Goal: Connect with others: Connect with others

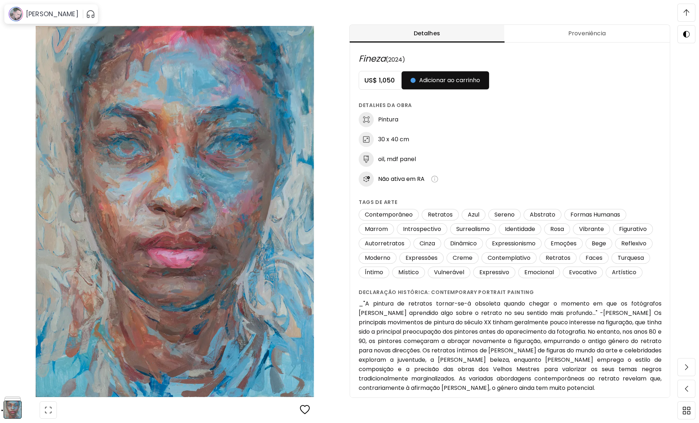
scroll to position [378, 0]
drag, startPoint x: 683, startPoint y: 13, endPoint x: 691, endPoint y: 14, distance: 7.3
click at [686, 13] on span at bounding box center [686, 12] width 15 height 15
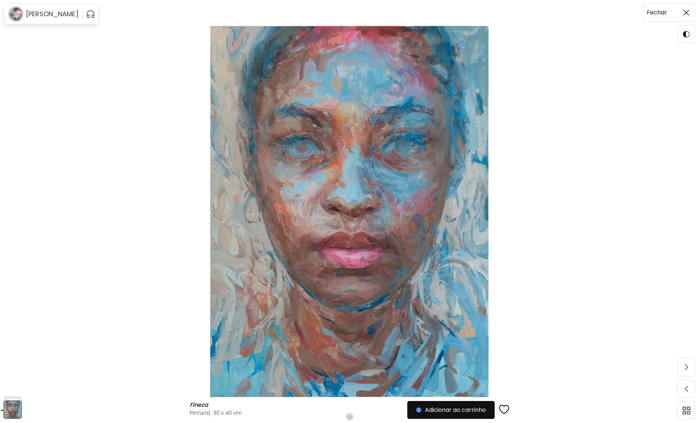
click at [691, 11] on span at bounding box center [686, 12] width 15 height 15
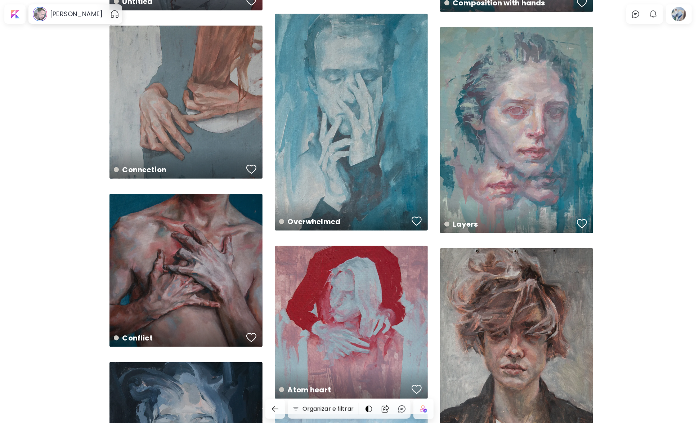
scroll to position [360, 0]
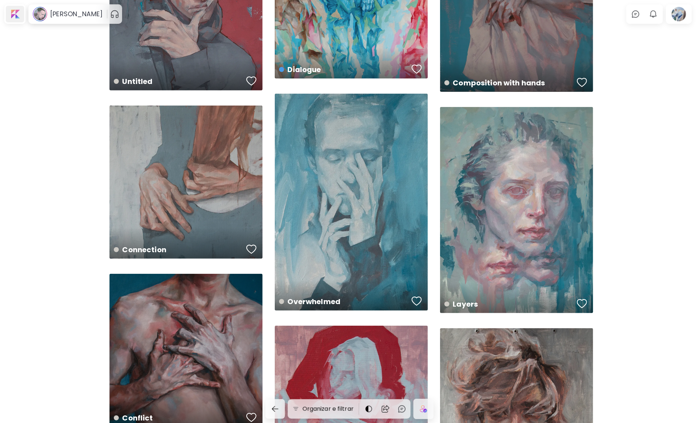
click at [15, 17] on div at bounding box center [15, 14] width 18 height 17
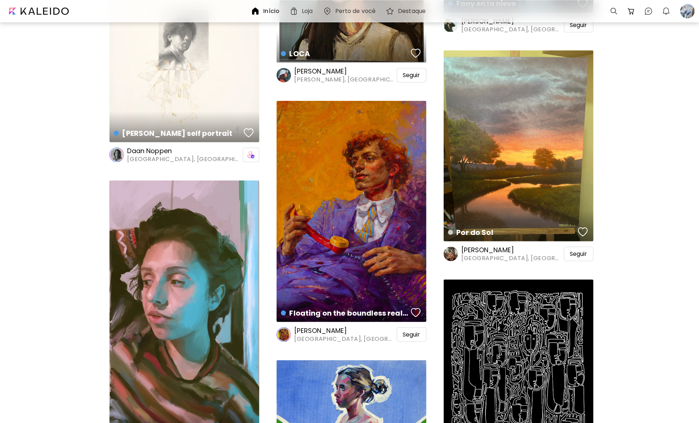
scroll to position [2630, 0]
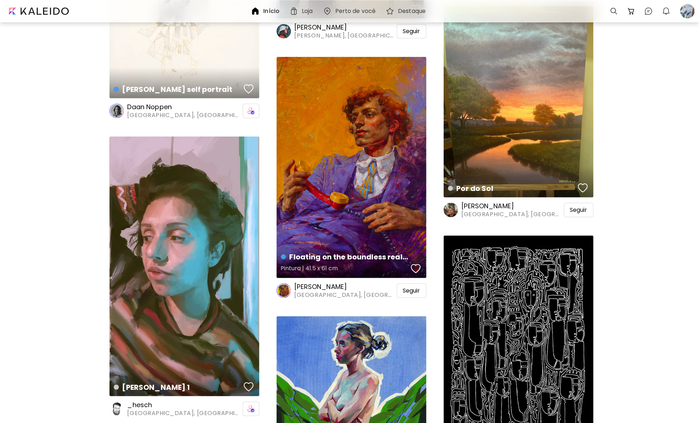
click at [346, 160] on div "Floating on the boundless realms of nostalgia Pintura | 41.5 x 61 cm" at bounding box center [352, 167] width 150 height 221
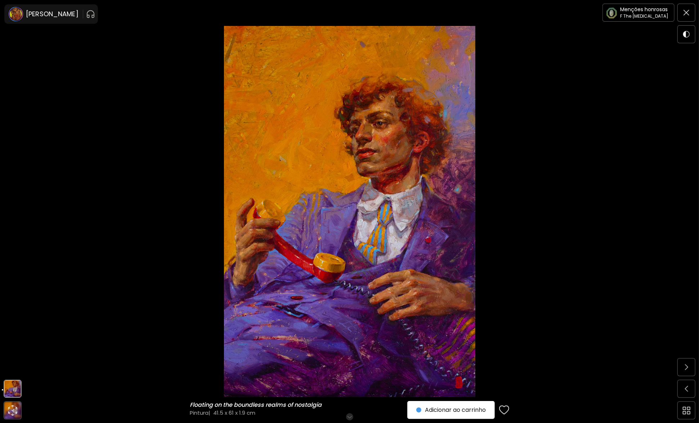
click at [508, 411] on img "button" at bounding box center [504, 410] width 10 height 11
click at [46, 18] on h6 "[PERSON_NAME]" at bounding box center [52, 14] width 53 height 9
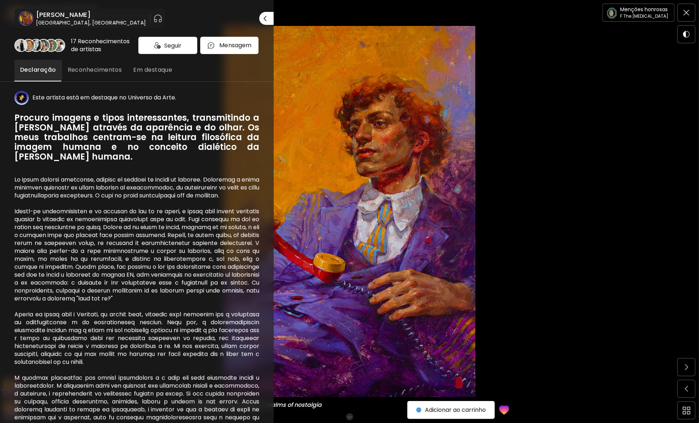
click at [169, 42] on span "Seguir" at bounding box center [172, 45] width 17 height 9
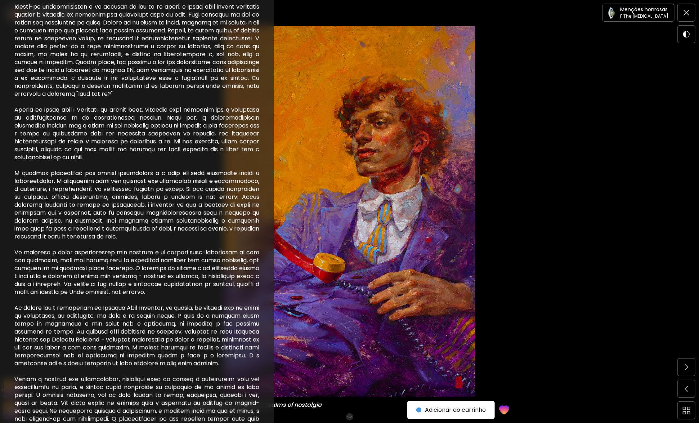
scroll to position [216, 0]
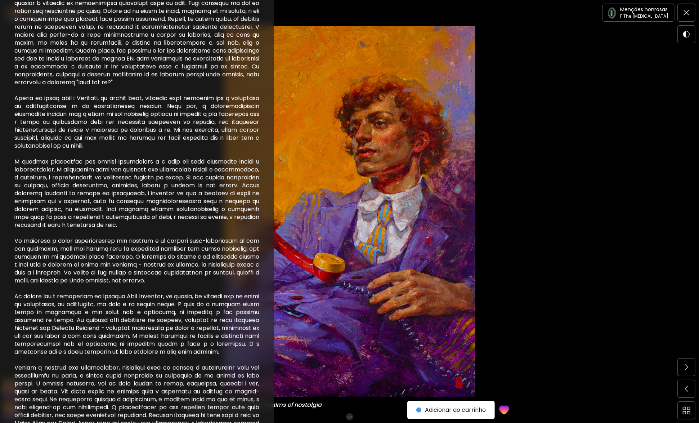
click at [551, 177] on div at bounding box center [349, 211] width 699 height 423
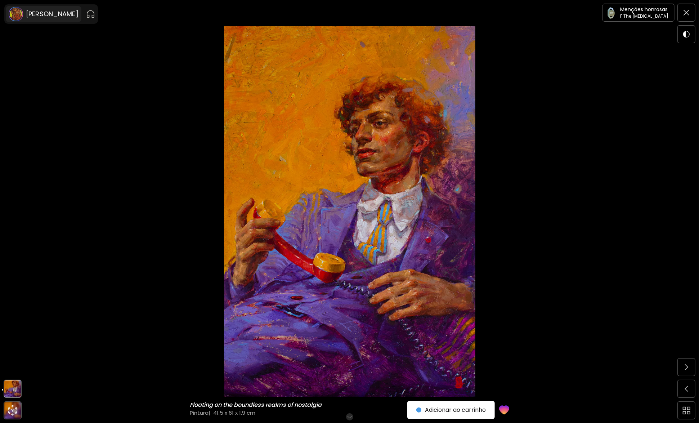
click at [44, 15] on h6 "[PERSON_NAME]" at bounding box center [52, 14] width 53 height 9
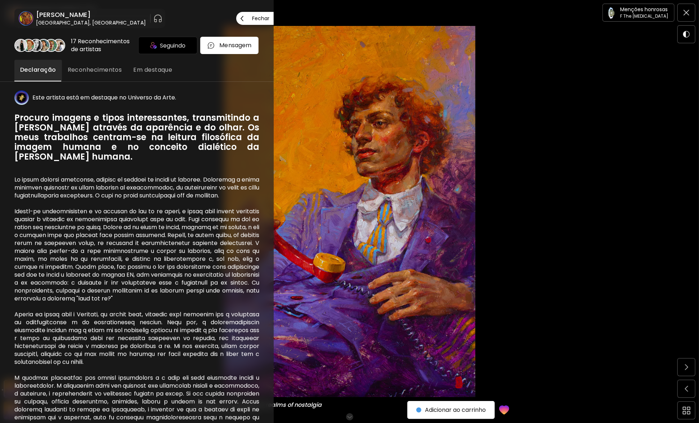
click at [51, 13] on h6 "[PERSON_NAME]" at bounding box center [91, 14] width 110 height 9
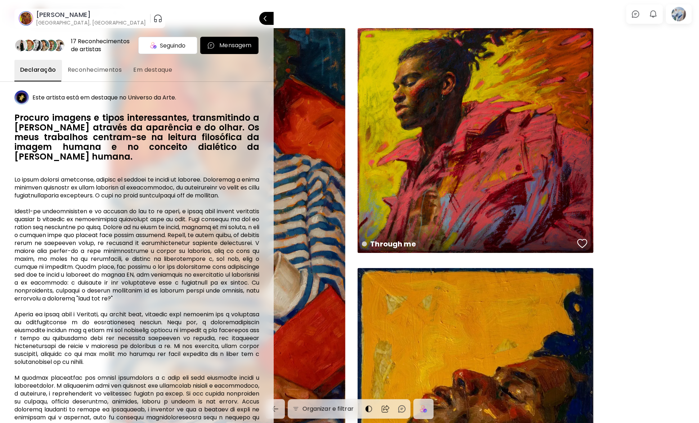
click at [633, 157] on div at bounding box center [349, 211] width 699 height 423
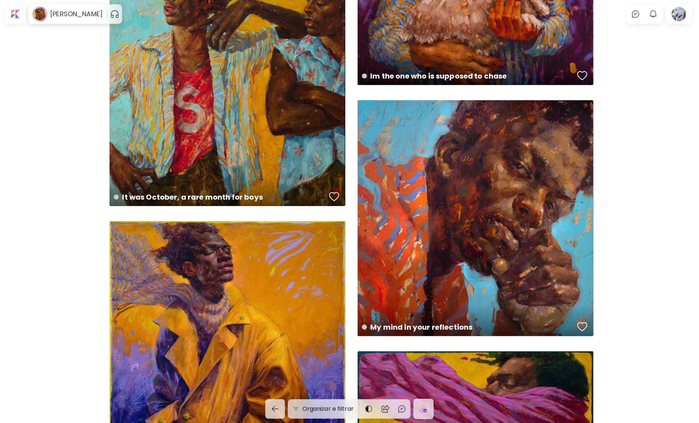
scroll to position [2198, 0]
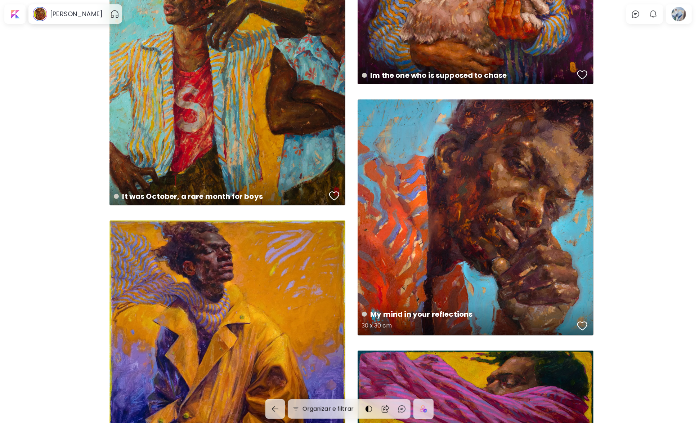
drag, startPoint x: 494, startPoint y: 188, endPoint x: 466, endPoint y: 190, distance: 28.2
click at [466, 190] on div "My mind in your reflections 30 x 30 cm" at bounding box center [476, 217] width 236 height 236
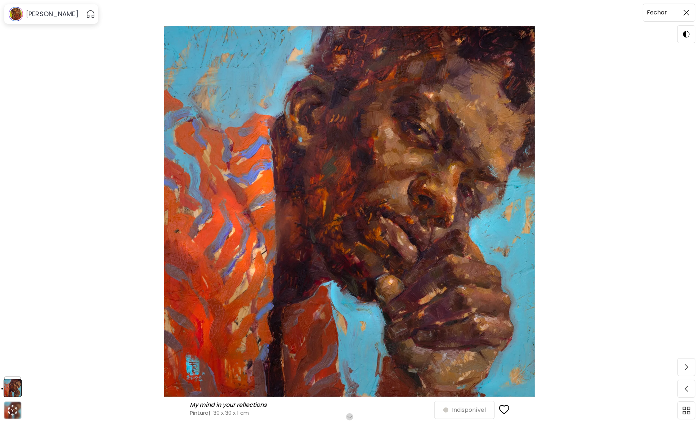
click at [685, 12] on img at bounding box center [687, 13] width 6 height 6
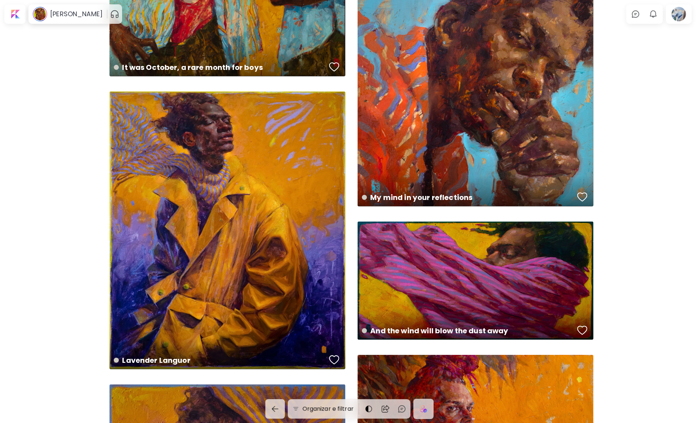
scroll to position [2306, 0]
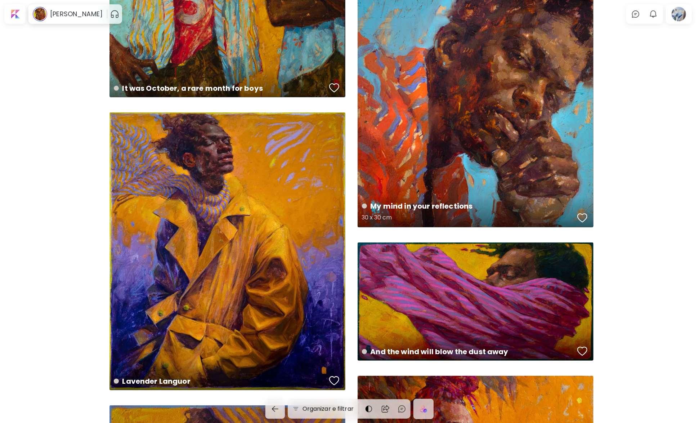
click at [584, 215] on div "button" at bounding box center [583, 218] width 10 height 11
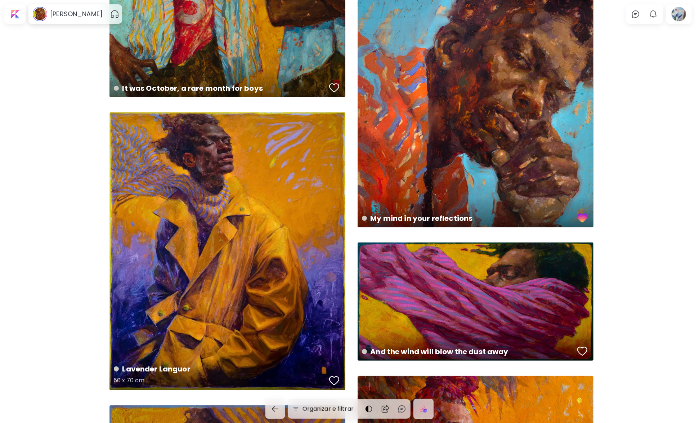
click at [335, 378] on div "button" at bounding box center [334, 380] width 10 height 11
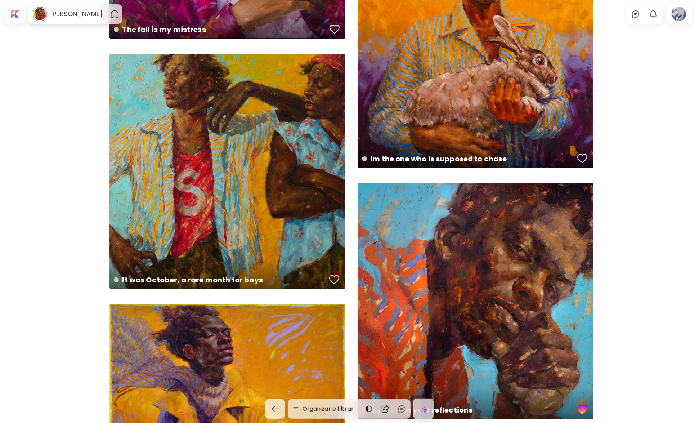
scroll to position [2090, 0]
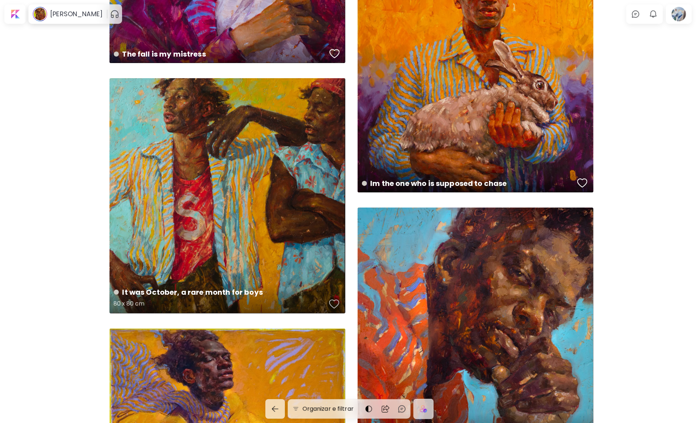
click at [331, 304] on div "button" at bounding box center [334, 304] width 10 height 11
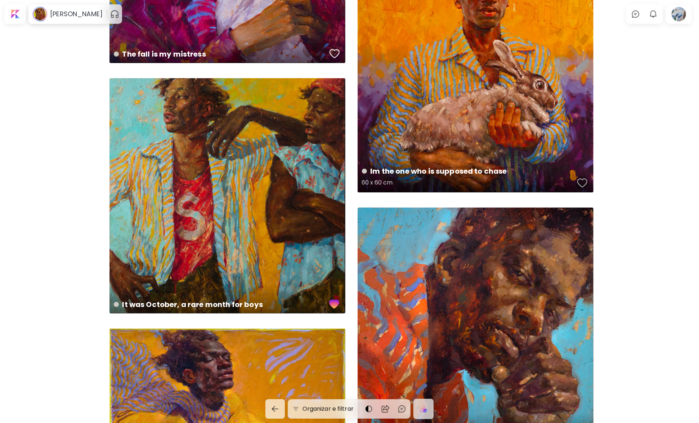
click at [579, 186] on div "button" at bounding box center [583, 183] width 10 height 11
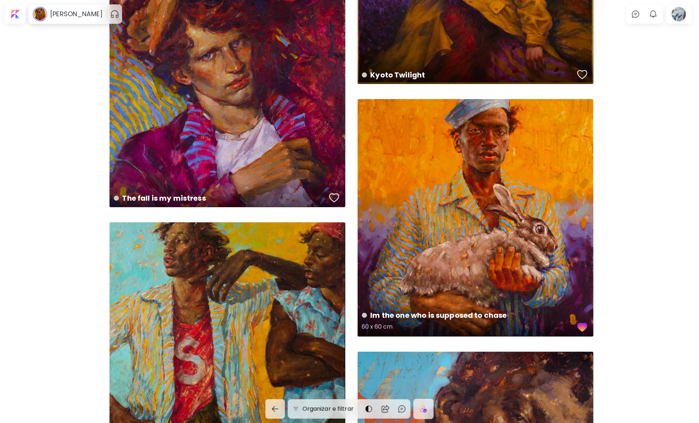
scroll to position [1838, 0]
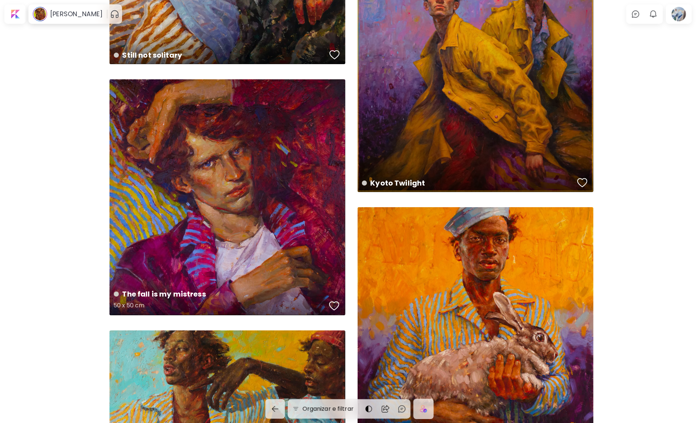
click at [338, 306] on div "button" at bounding box center [334, 305] width 10 height 11
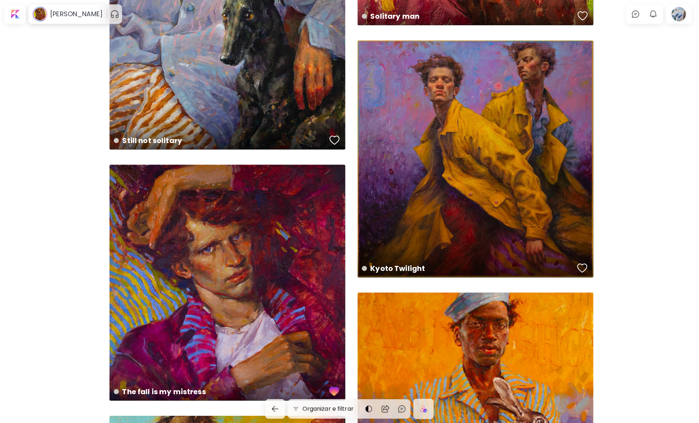
scroll to position [1729, 0]
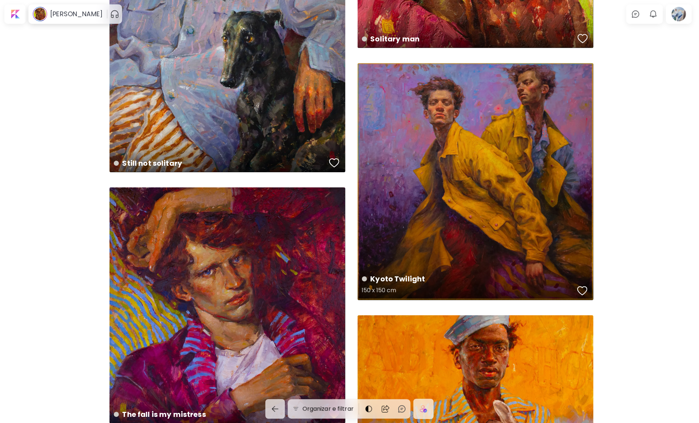
click at [473, 205] on div "Kyoto Twilight 150 x 150 cm" at bounding box center [476, 181] width 236 height 237
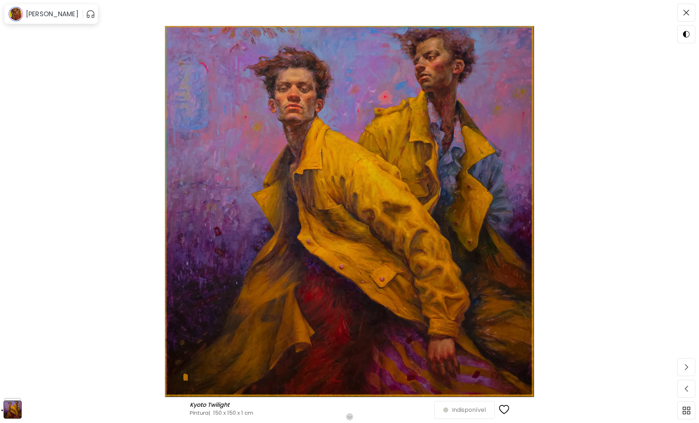
click at [509, 410] on div "button" at bounding box center [504, 410] width 10 height 11
click at [684, 14] on img at bounding box center [687, 13] width 6 height 6
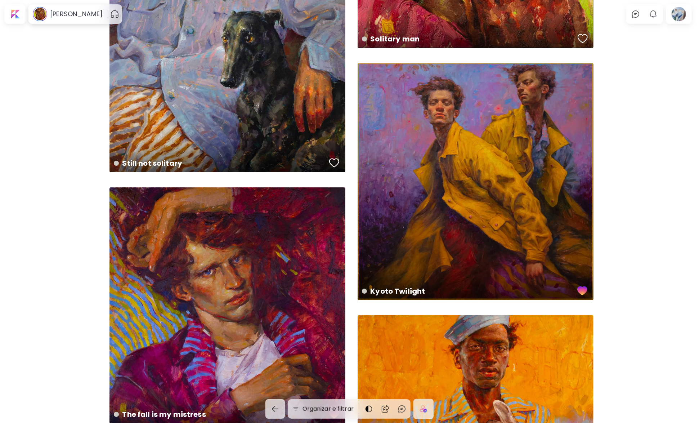
scroll to position [1549, 0]
